Goal: Navigation & Orientation: Find specific page/section

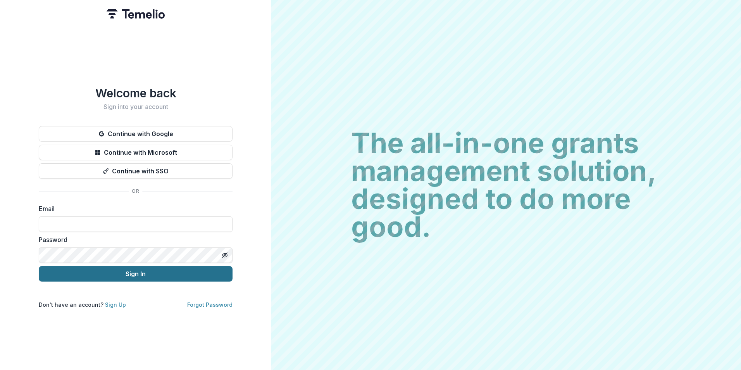
type input "**********"
click at [104, 270] on button "Sign In" at bounding box center [136, 274] width 194 height 16
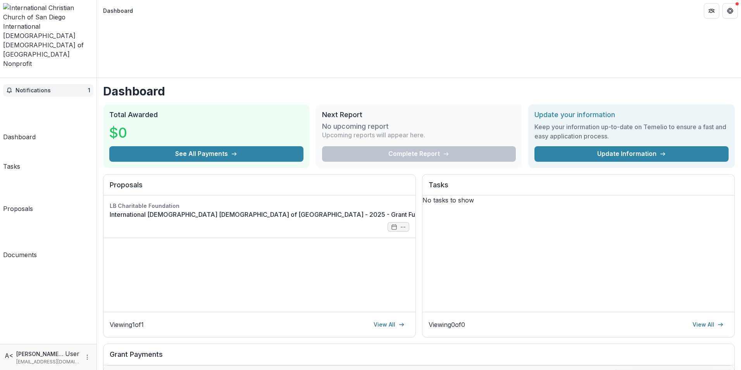
click at [60, 87] on span "Notifications" at bounding box center [52, 90] width 72 height 7
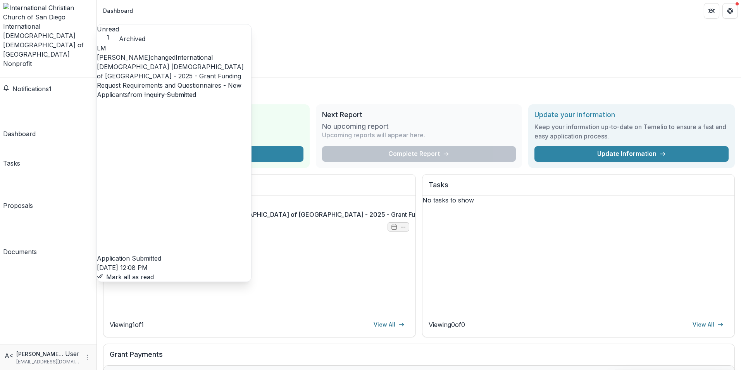
click at [145, 272] on button "Mark all as read" at bounding box center [125, 276] width 57 height 9
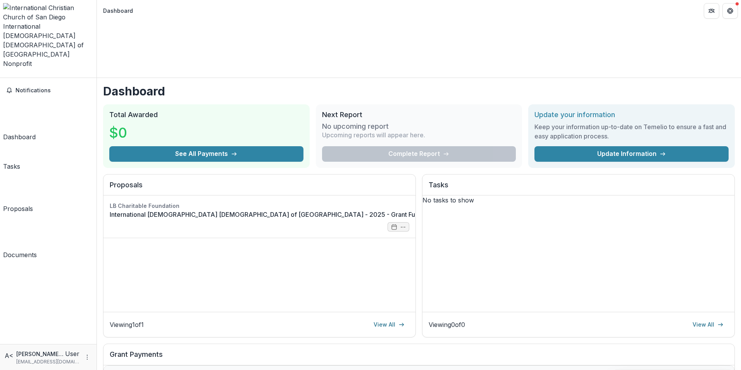
click at [36, 132] on div "Dashboard" at bounding box center [19, 136] width 33 height 9
click at [20, 145] on link "Tasks" at bounding box center [11, 158] width 17 height 26
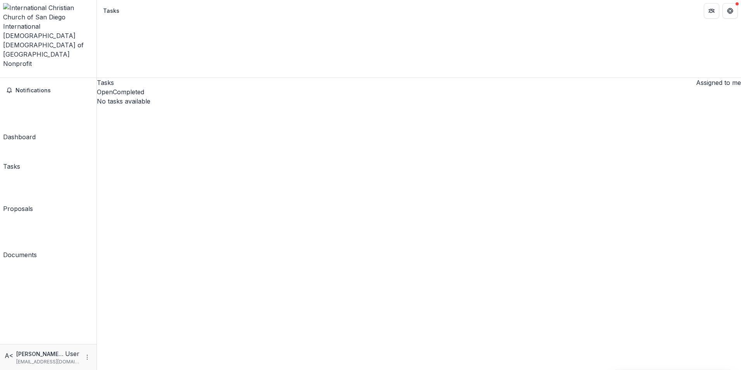
click at [33, 204] on div "Proposals" at bounding box center [18, 208] width 30 height 9
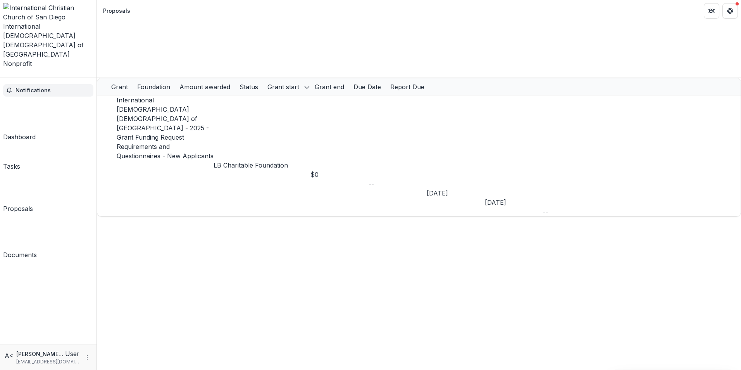
click at [50, 87] on span "Notifications" at bounding box center [53, 90] width 75 height 7
click at [36, 129] on div "Dashboard" at bounding box center [19, 133] width 33 height 9
